Goal: Browse casually

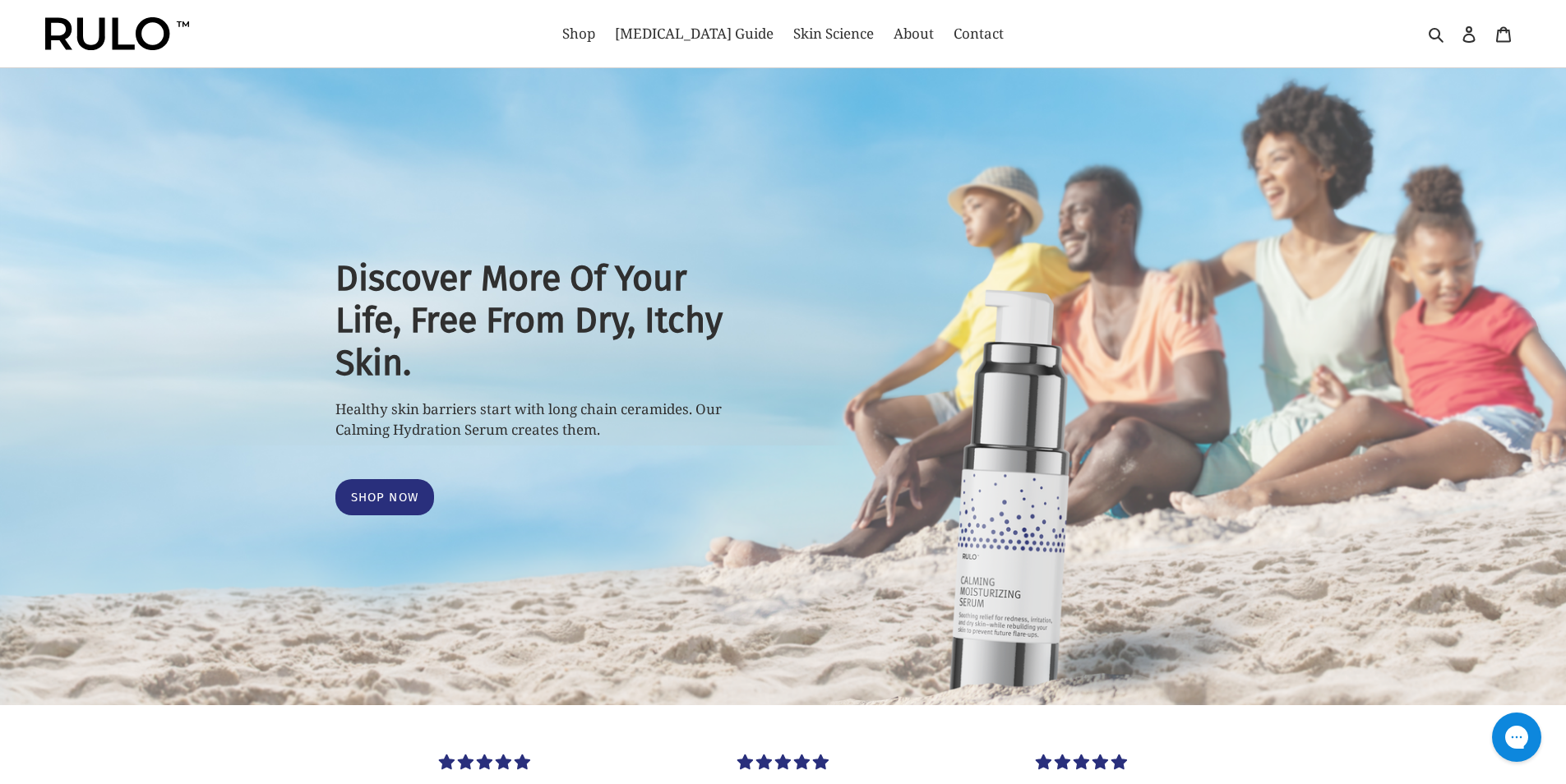
select select "most-helpful"
click at [53, 24] on img at bounding box center [117, 33] width 144 height 33
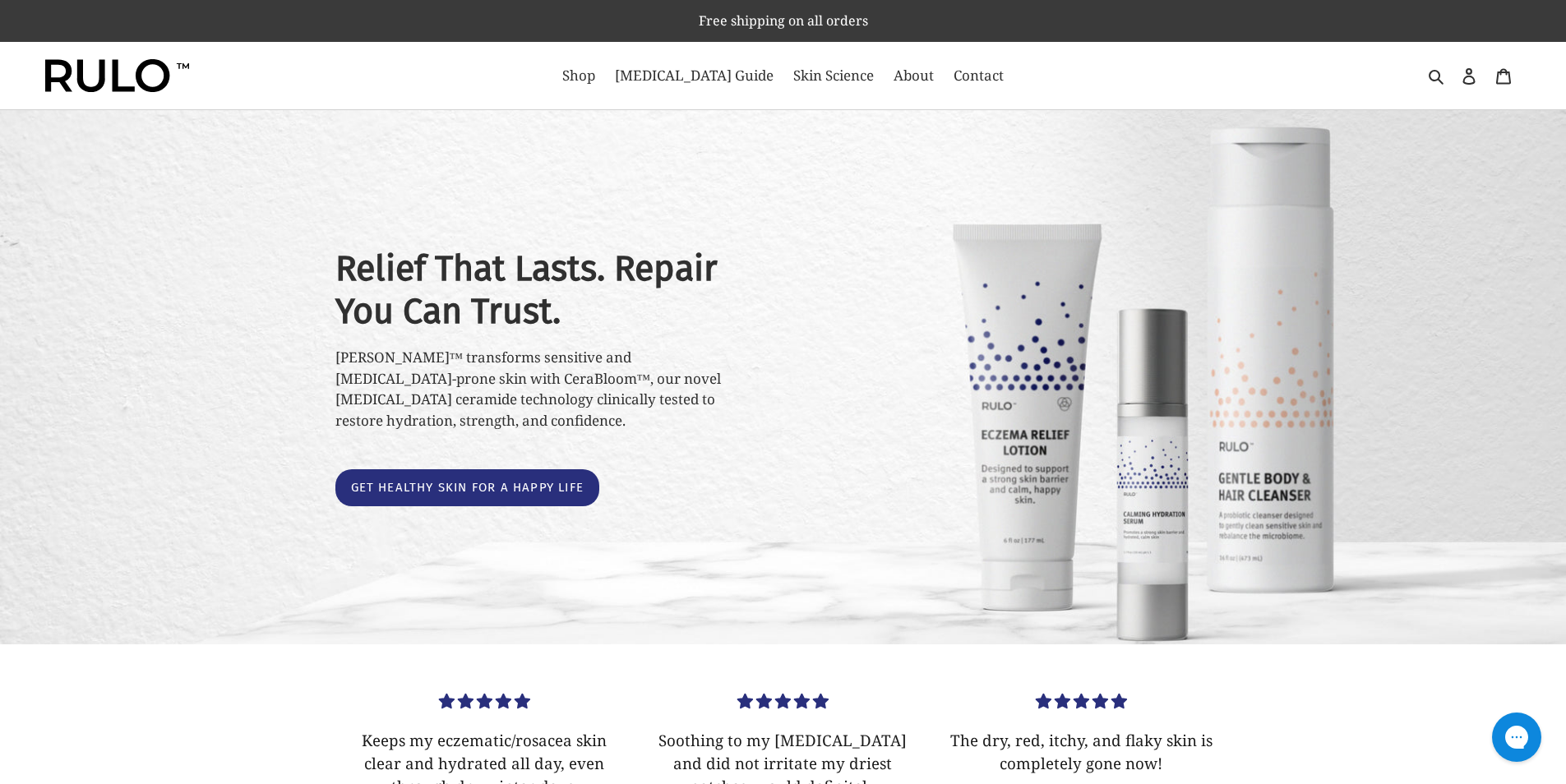
click at [105, 75] on img at bounding box center [117, 75] width 144 height 33
click at [140, 67] on img at bounding box center [117, 75] width 144 height 33
click at [106, 86] on img at bounding box center [117, 75] width 144 height 33
